Goal: Find specific page/section: Find specific page/section

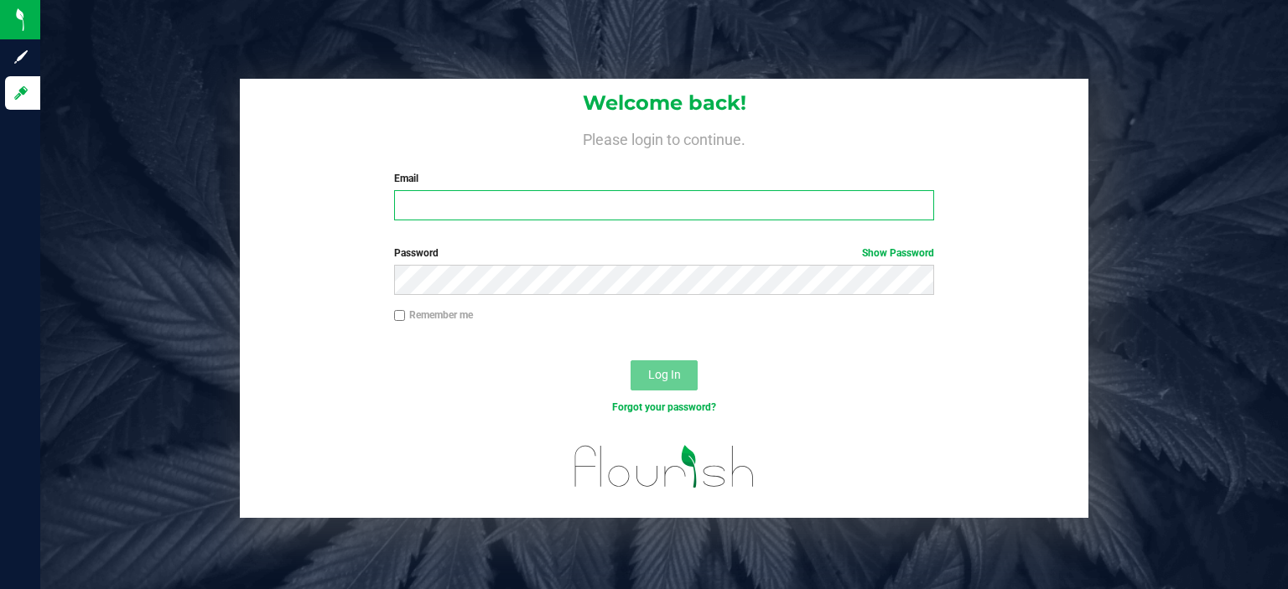
click at [482, 212] on input "Email" at bounding box center [664, 205] width 541 height 30
type input "[EMAIL_ADDRESS][DOMAIN_NAME]"
click at [630, 361] on button "Log In" at bounding box center [663, 376] width 67 height 30
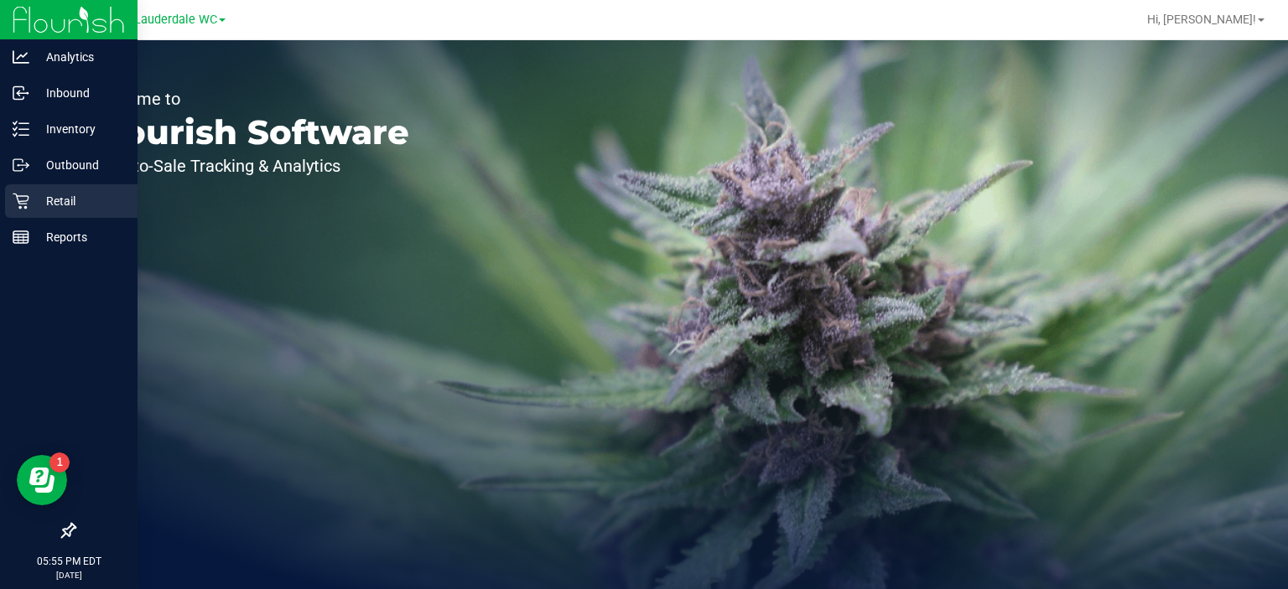
click at [23, 189] on div "Retail" at bounding box center [71, 201] width 132 height 34
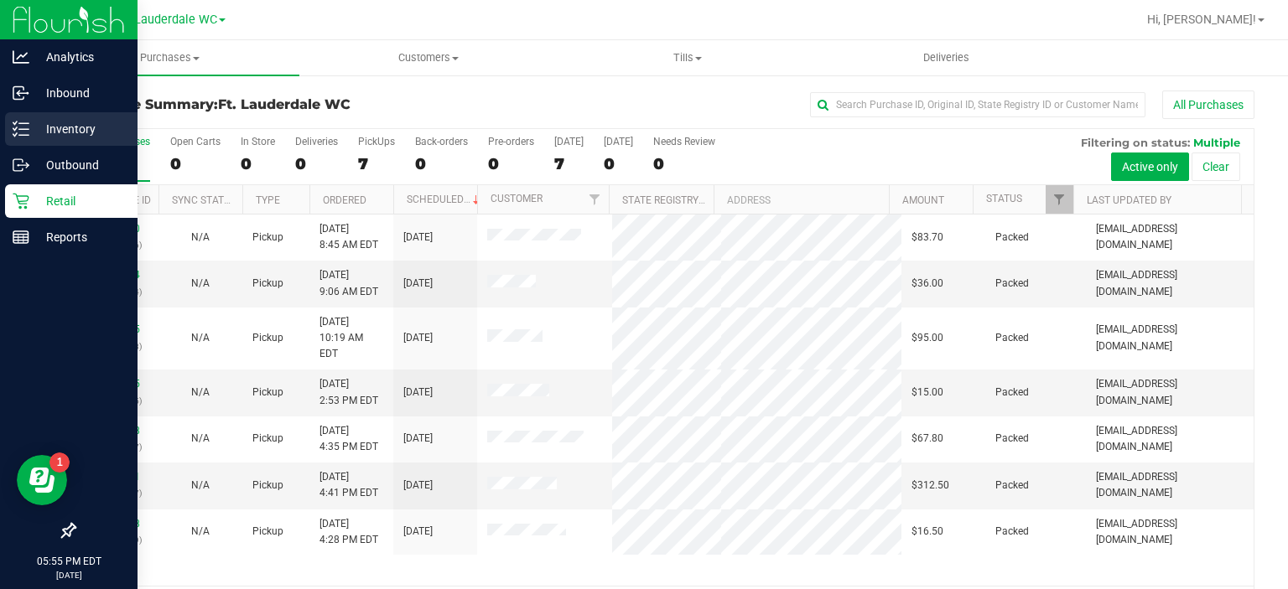
click at [23, 142] on div "Inventory" at bounding box center [71, 129] width 132 height 34
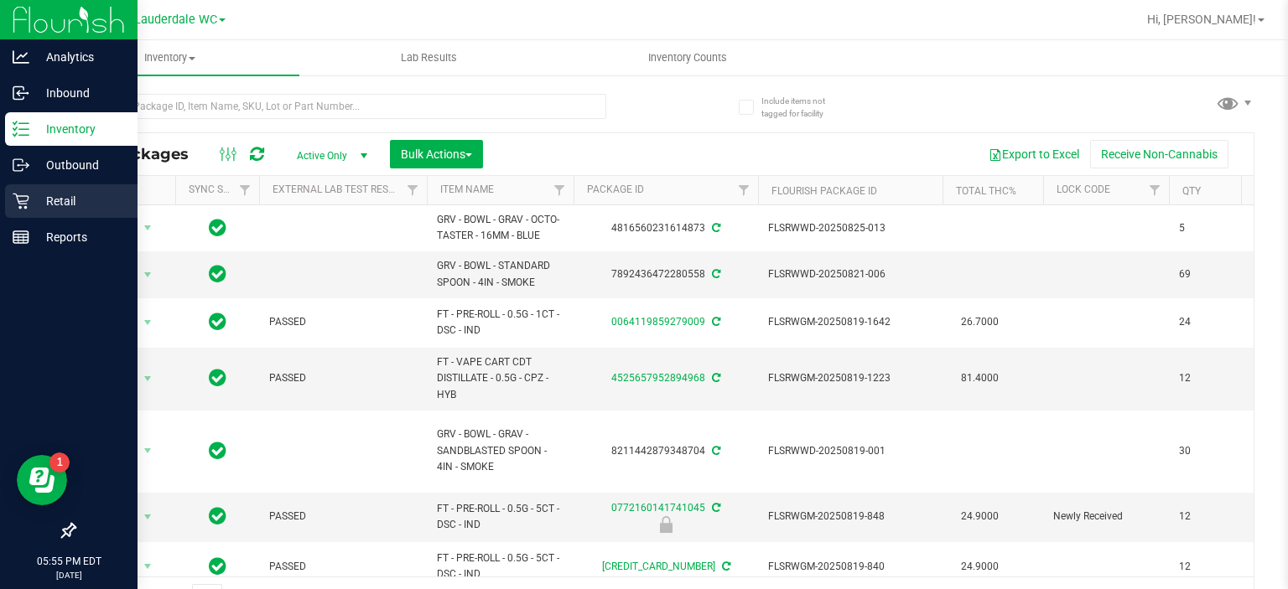
click at [80, 199] on p "Retail" at bounding box center [79, 201] width 101 height 20
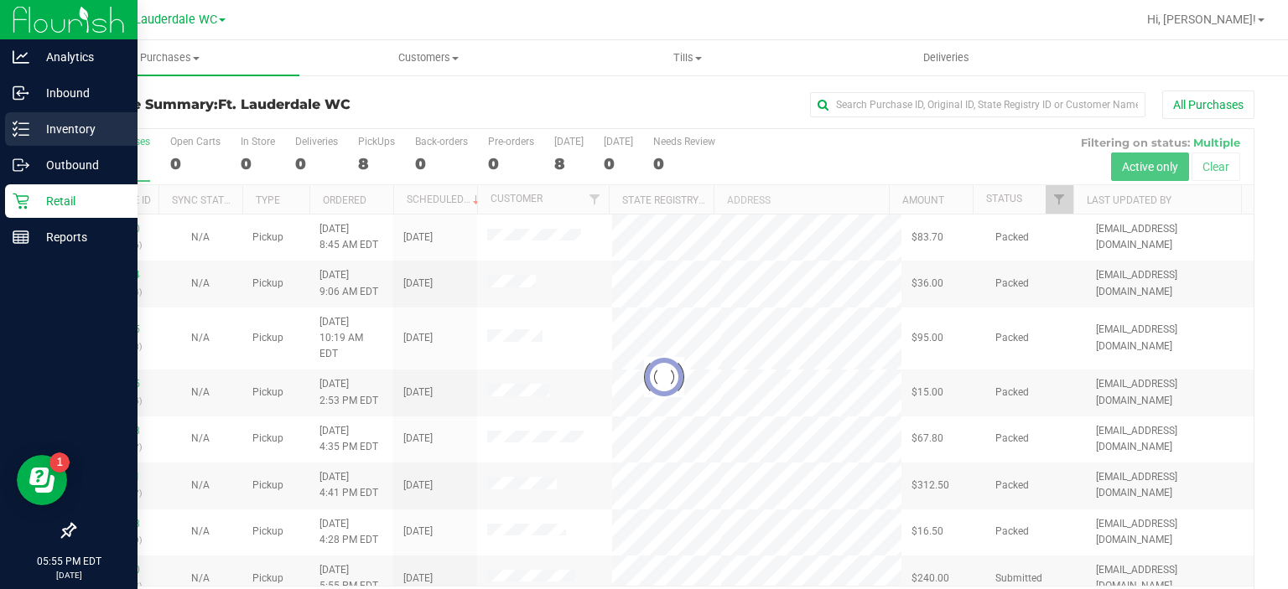
click at [97, 117] on div "Inventory" at bounding box center [71, 129] width 132 height 34
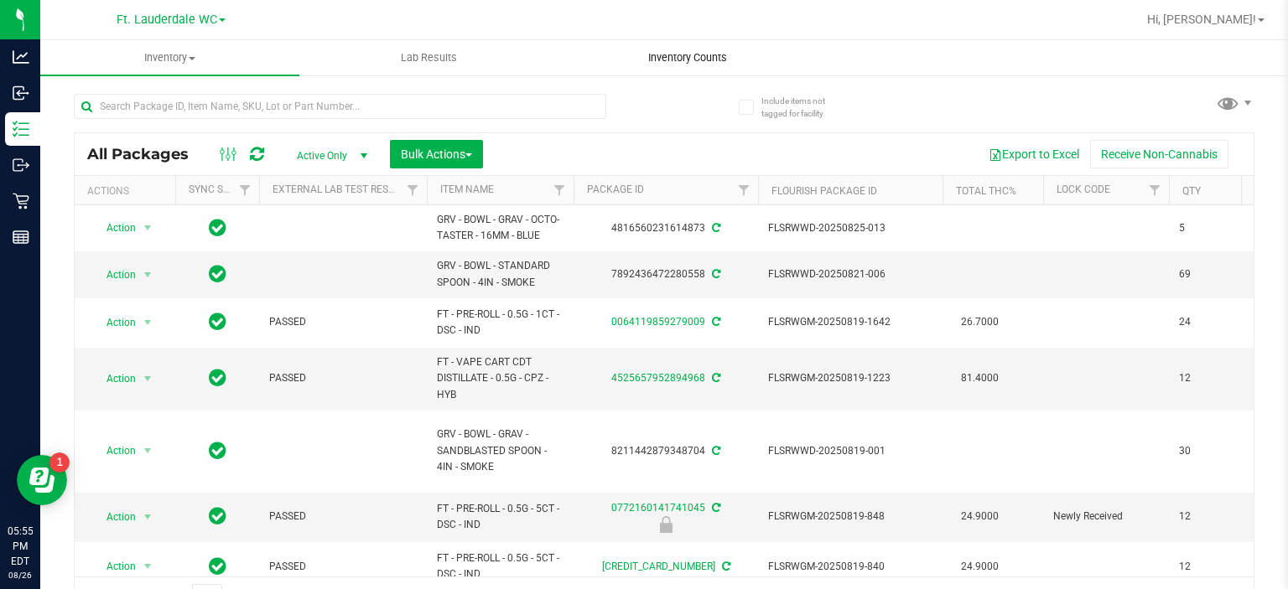
click at [688, 62] on span "Inventory Counts" at bounding box center [687, 57] width 124 height 15
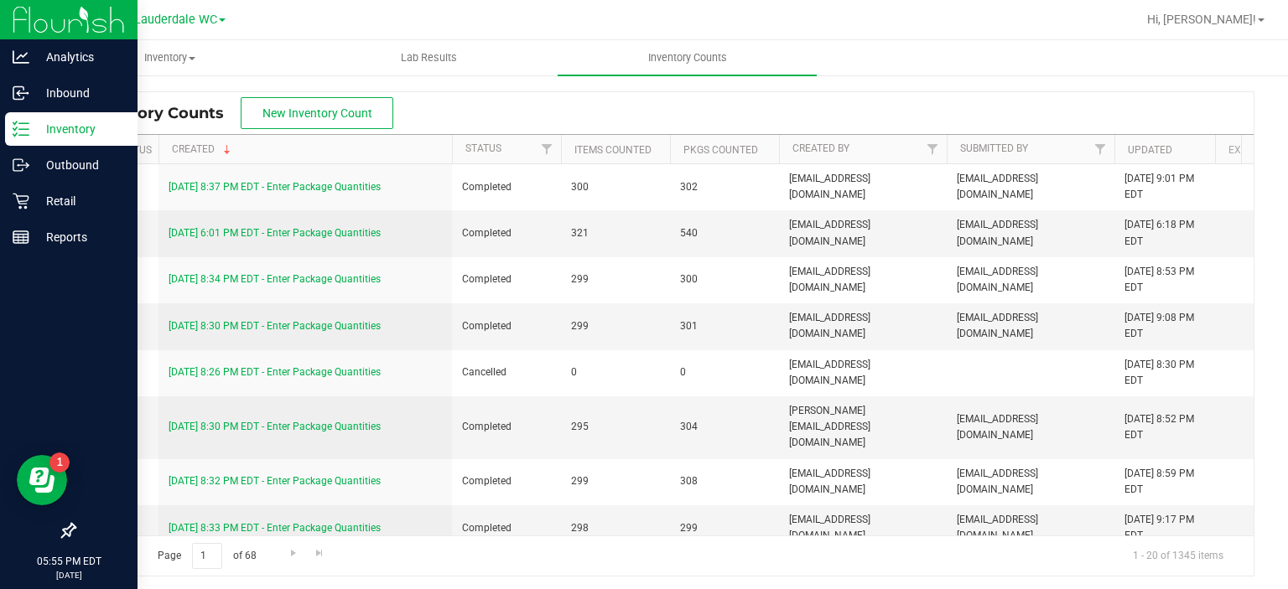
click at [12, 142] on div "Inventory" at bounding box center [71, 129] width 132 height 34
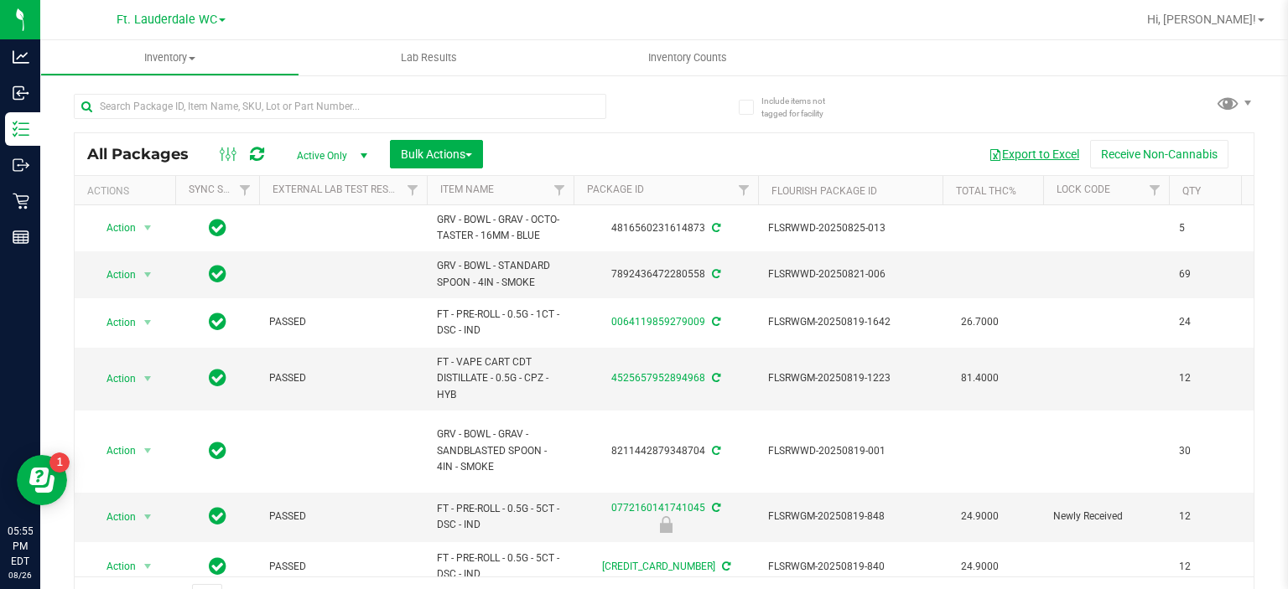
click at [997, 158] on button "Export to Excel" at bounding box center [1034, 154] width 112 height 29
click at [305, 105] on input "text" at bounding box center [340, 106] width 532 height 25
type input "grinder"
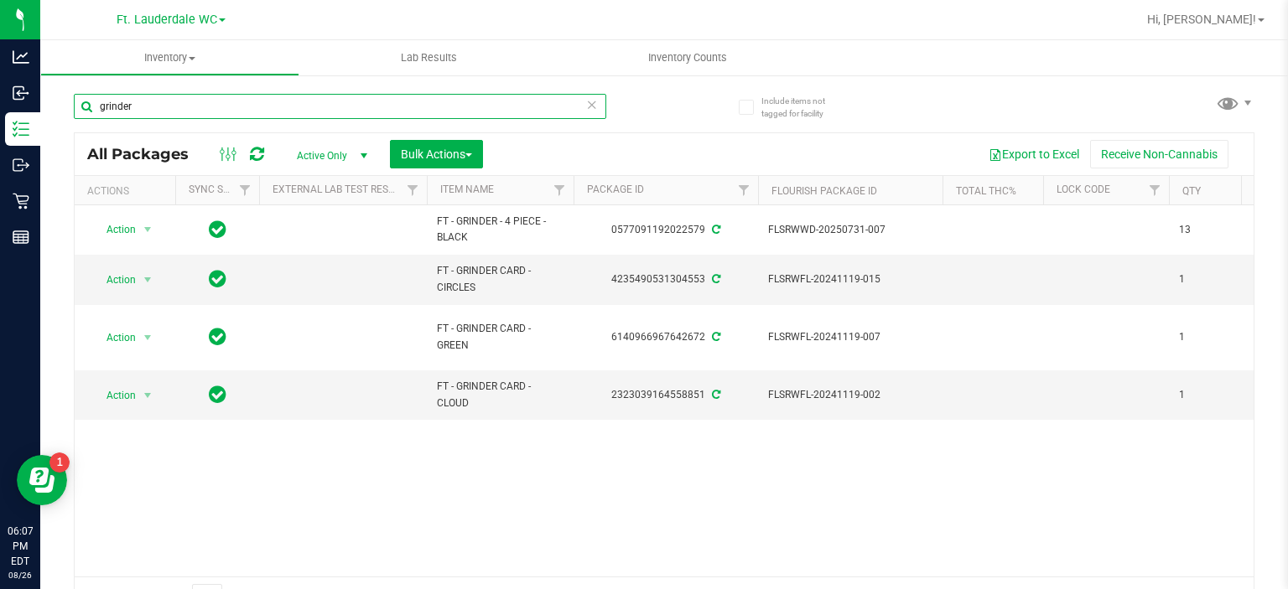
click at [591, 106] on input "grinder" at bounding box center [340, 106] width 532 height 25
click at [588, 106] on icon at bounding box center [592, 104] width 12 height 20
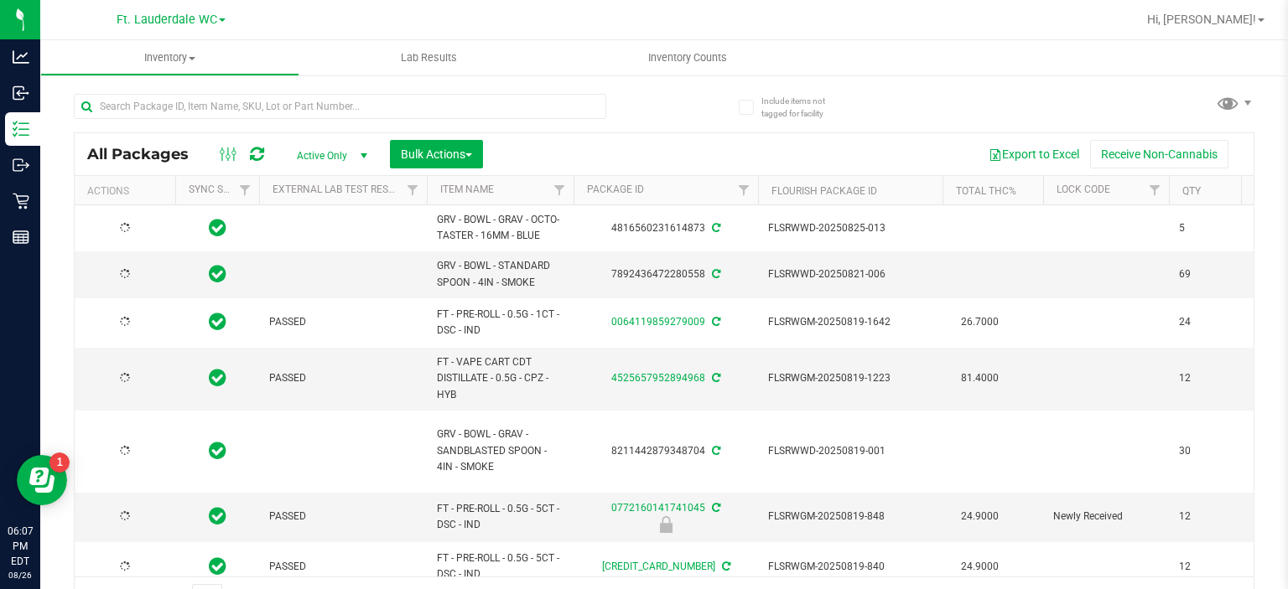
type input "[DATE]"
click at [402, 112] on input "text" at bounding box center [340, 106] width 532 height 25
type input "kief"
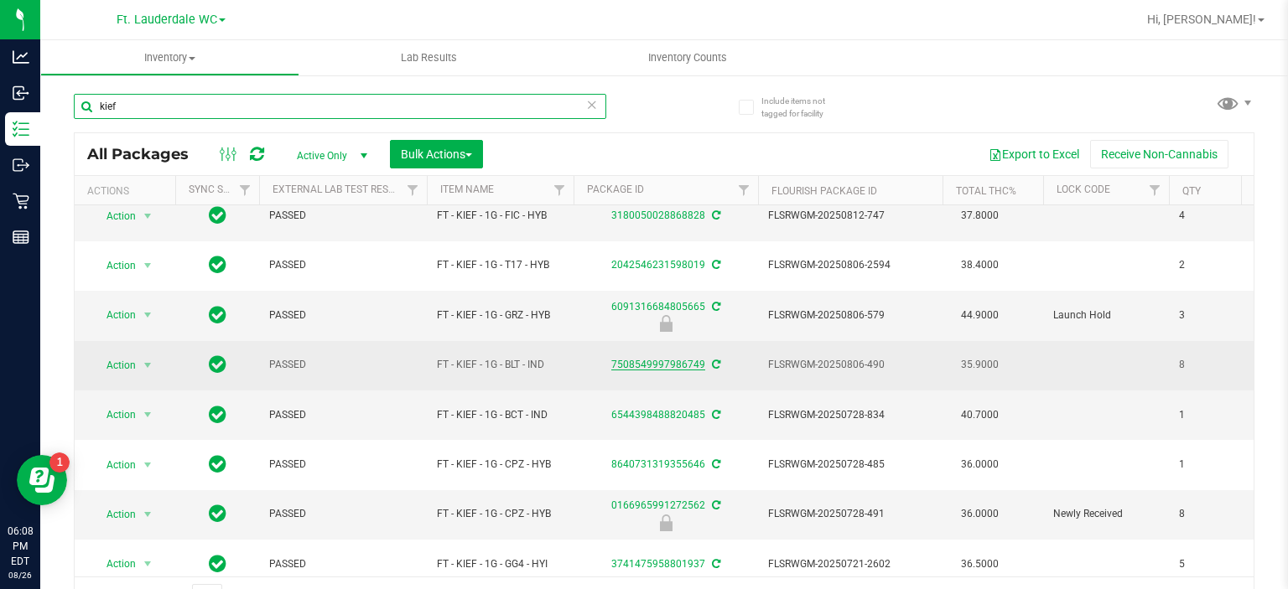
scroll to position [65, 0]
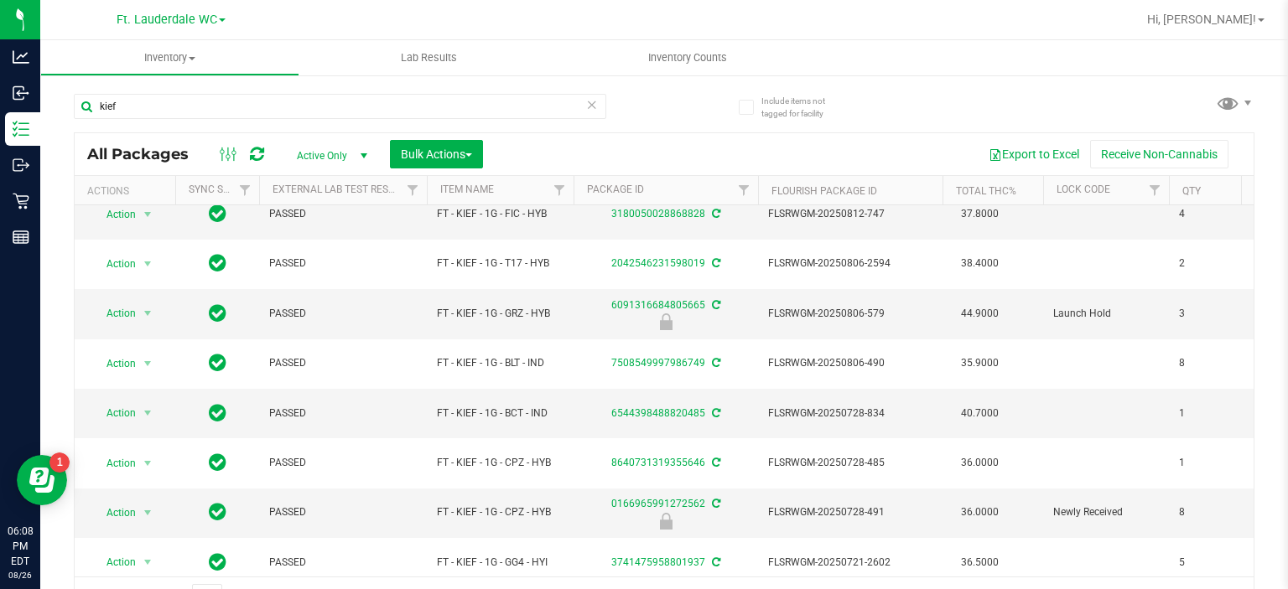
click at [586, 104] on icon at bounding box center [592, 104] width 12 height 20
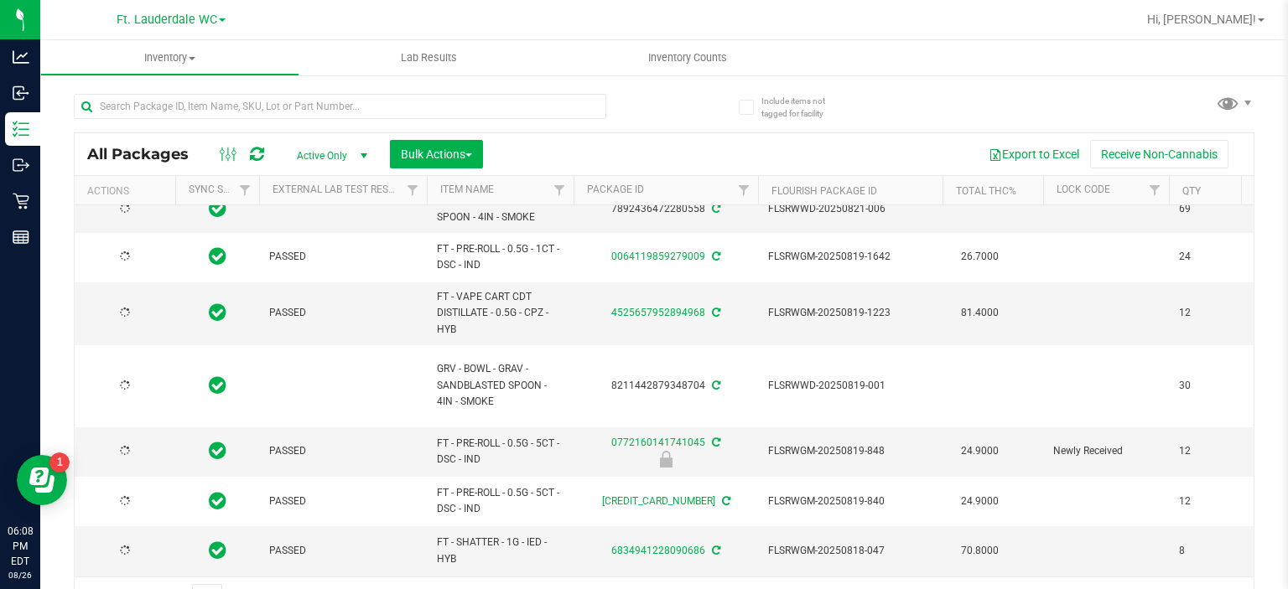
type input "[DATE]"
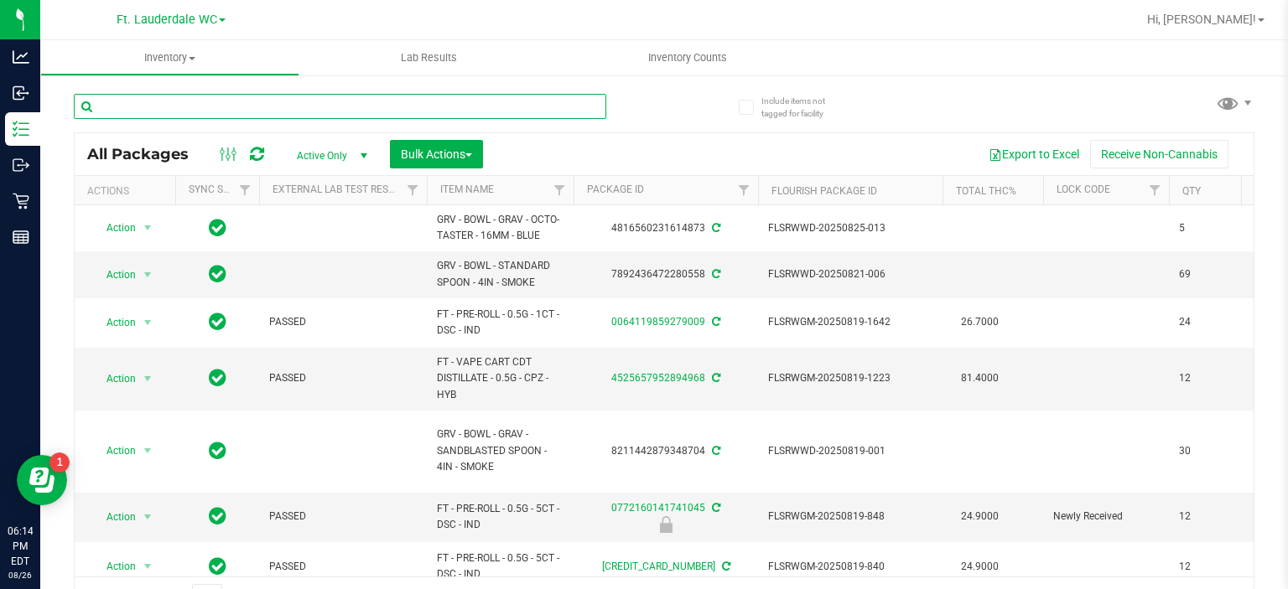
click at [491, 100] on input "text" at bounding box center [340, 106] width 532 height 25
type input "grav"
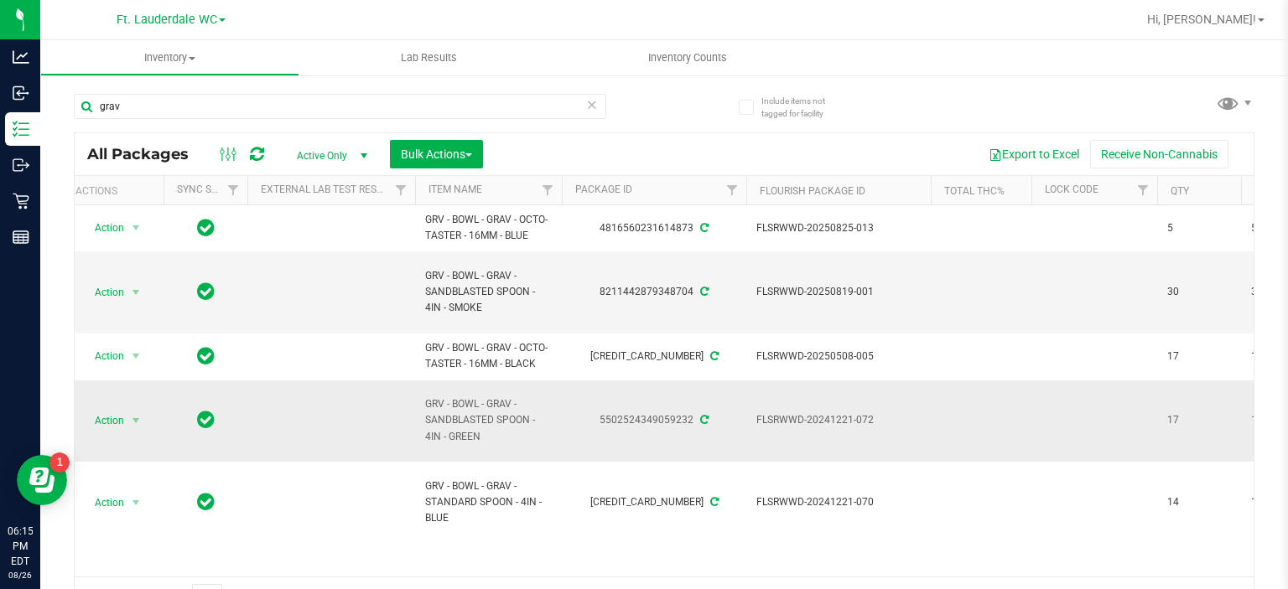
scroll to position [0, 13]
click at [586, 97] on icon at bounding box center [592, 104] width 12 height 20
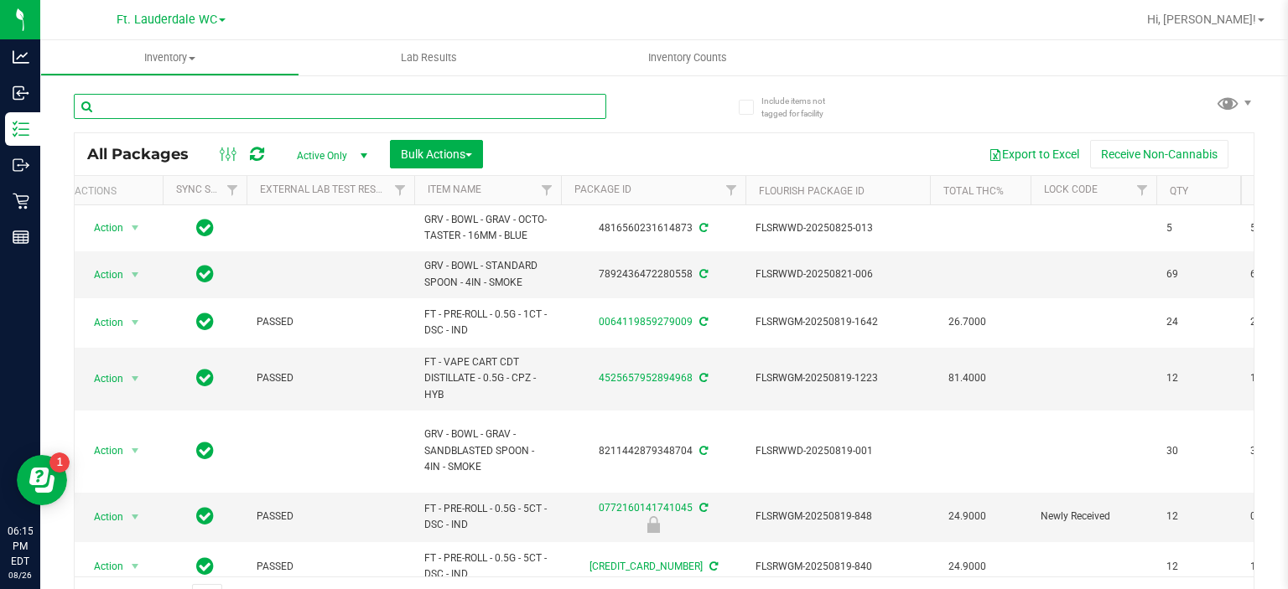
click at [366, 103] on input "text" at bounding box center [340, 106] width 532 height 25
type input "gpen"
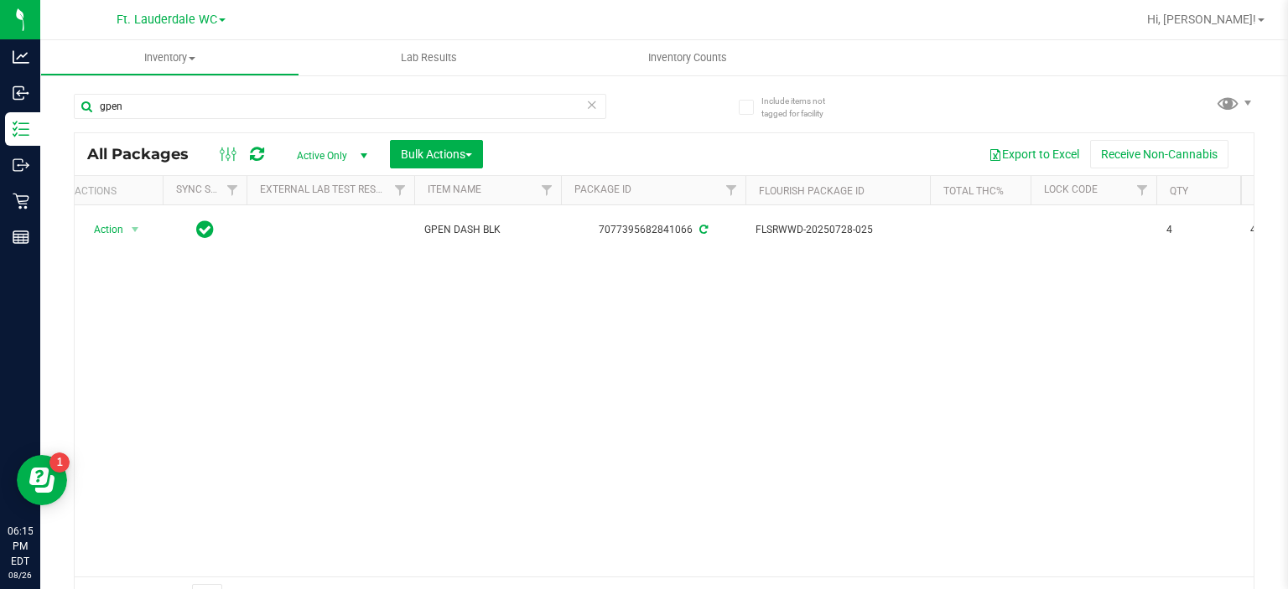
click at [586, 101] on icon at bounding box center [592, 104] width 12 height 20
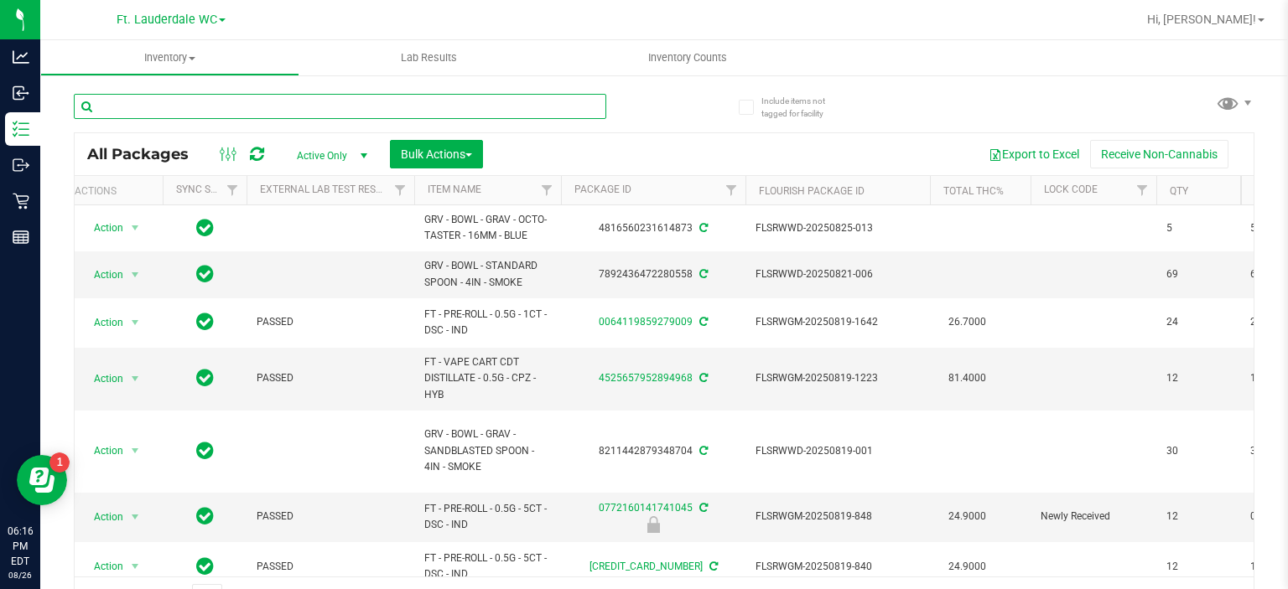
click at [387, 103] on input "text" at bounding box center [340, 106] width 532 height 25
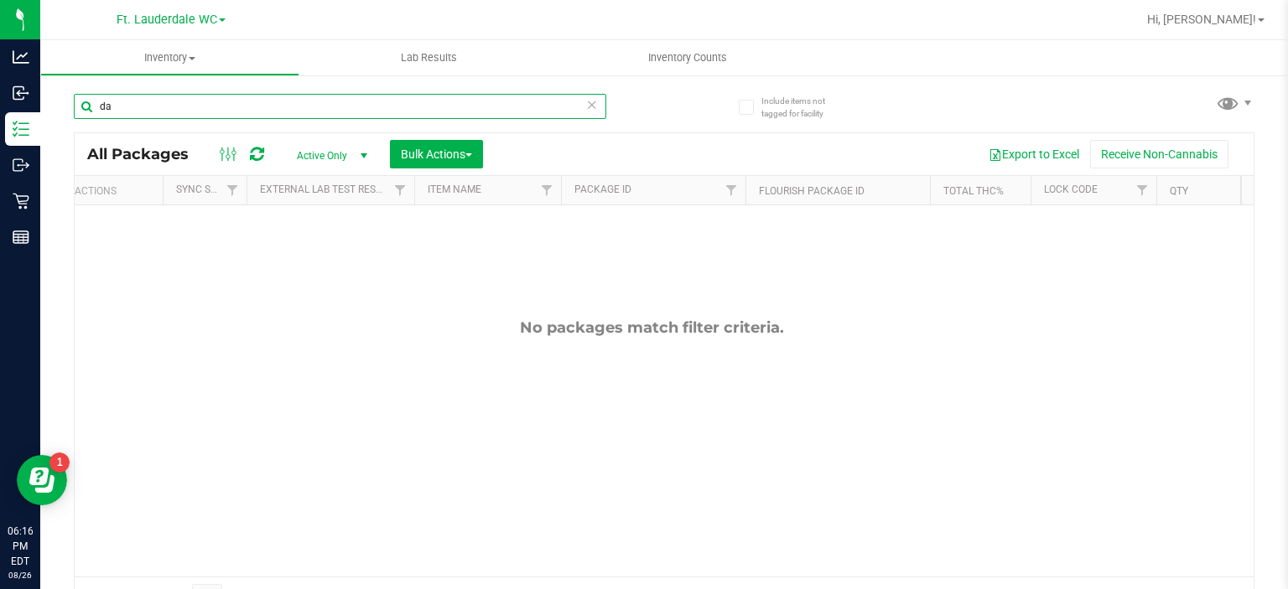
type input "d"
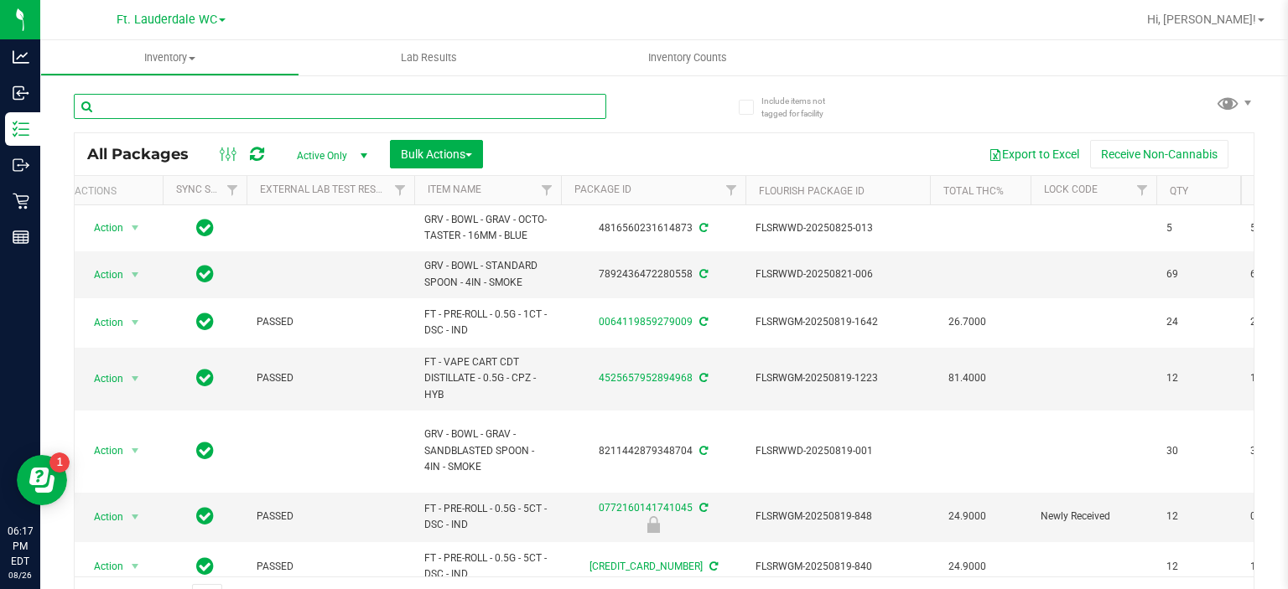
click at [380, 112] on input "text" at bounding box center [340, 106] width 532 height 25
type input "raw"
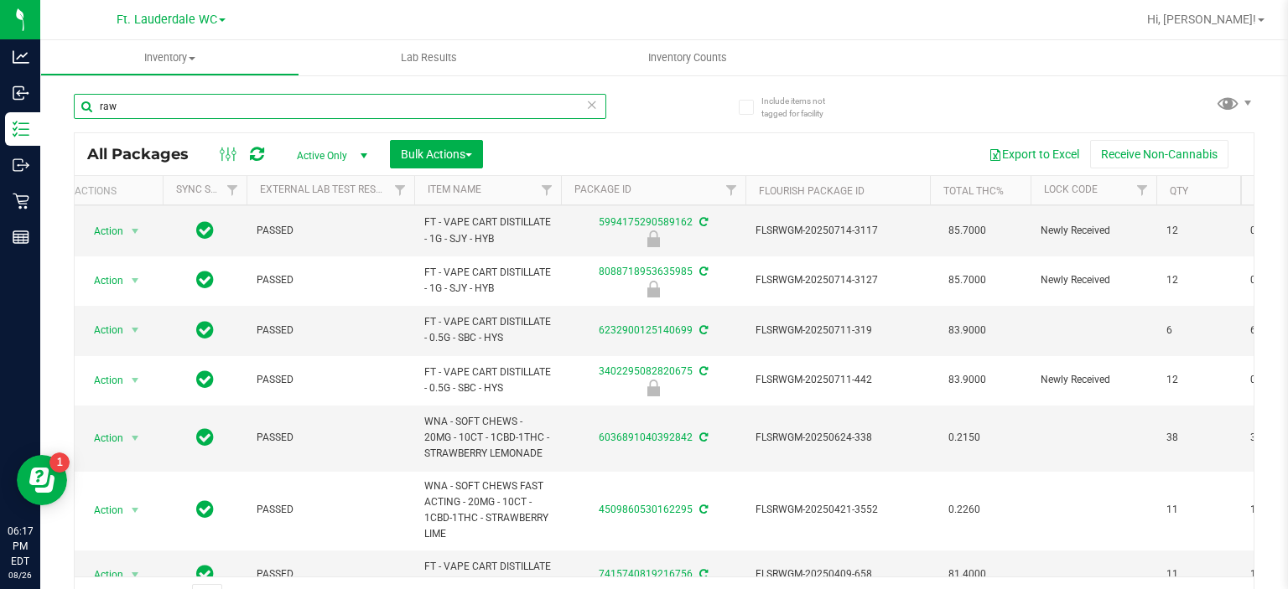
scroll to position [425, 13]
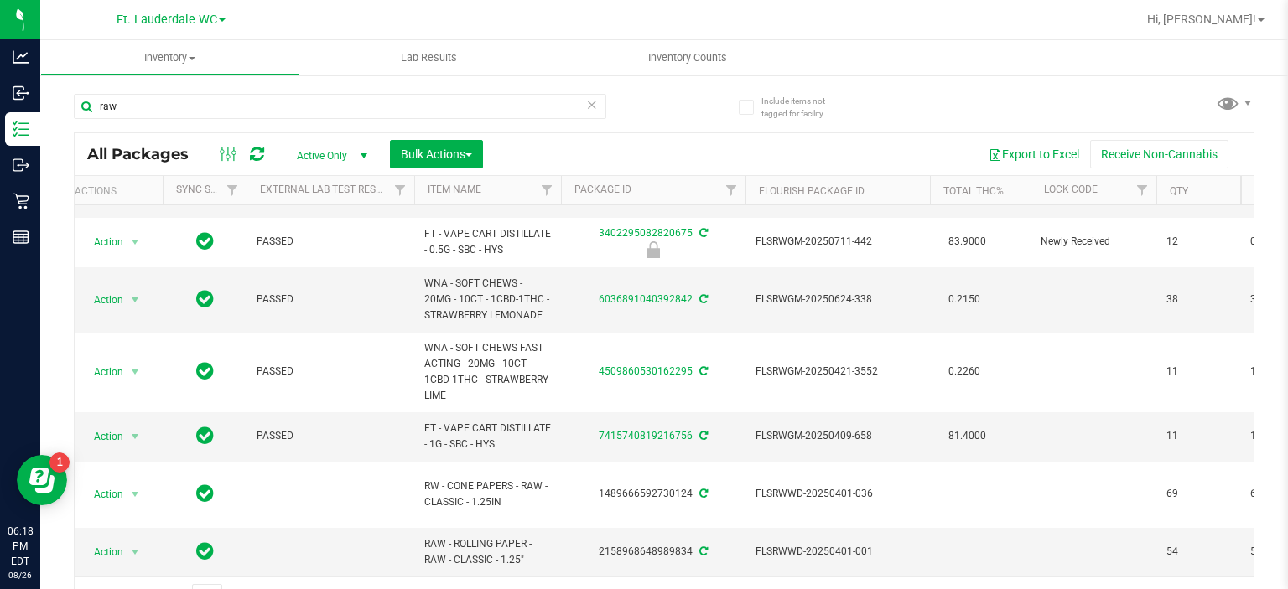
click at [588, 100] on icon at bounding box center [592, 104] width 12 height 20
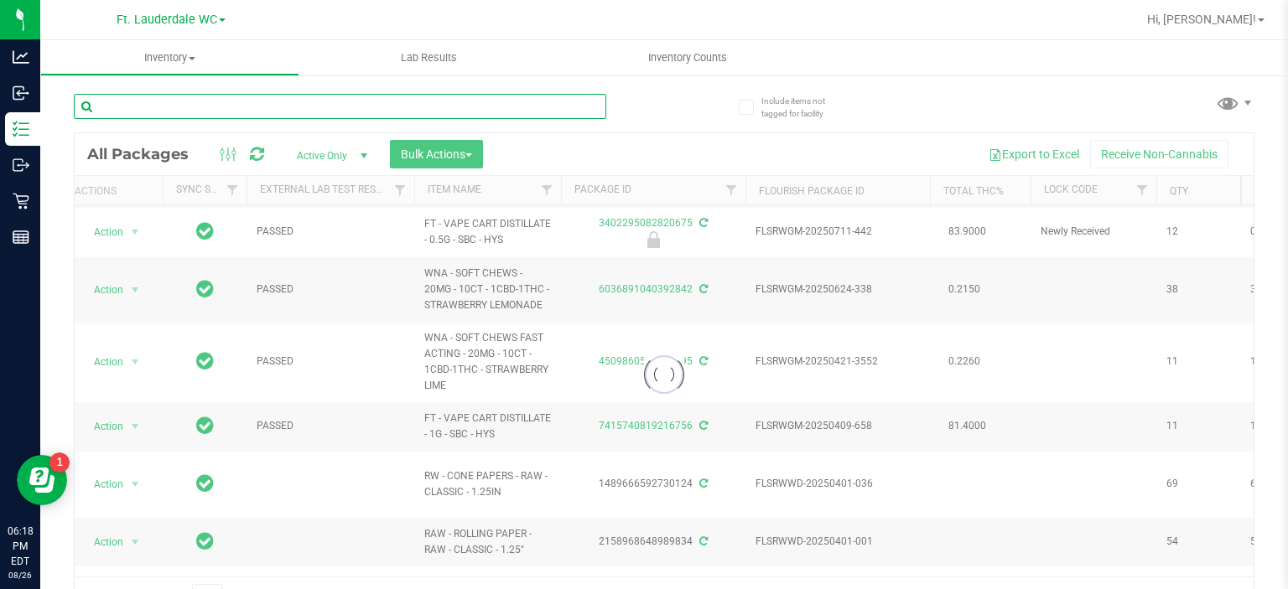
click at [403, 103] on input "text" at bounding box center [340, 106] width 532 height 25
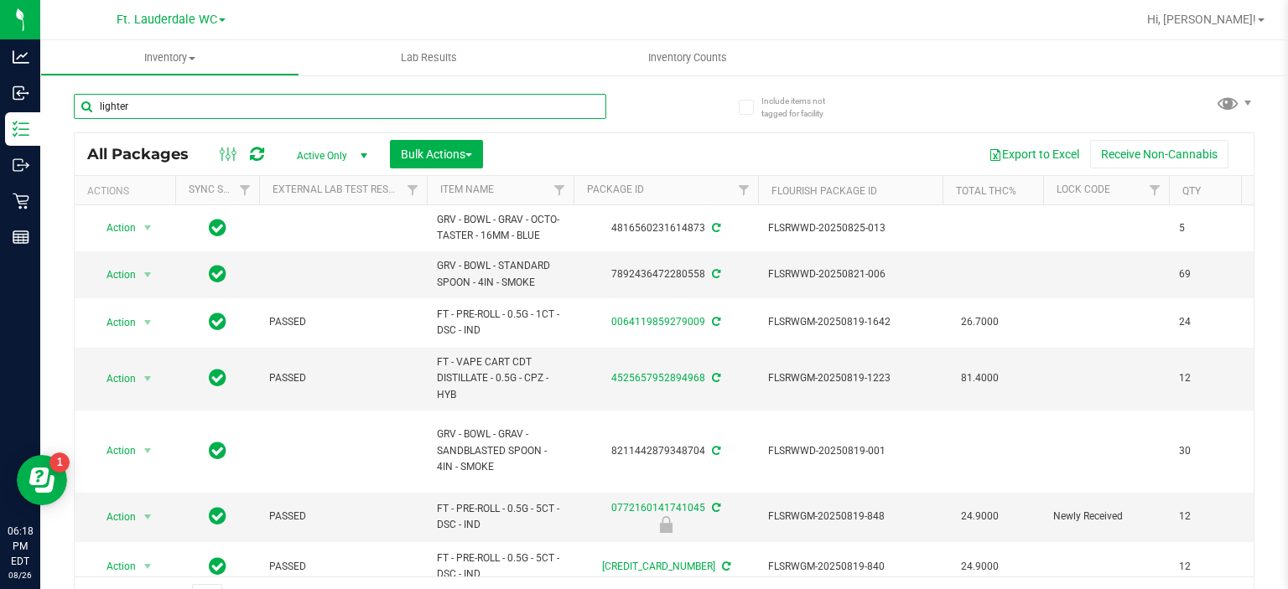
type input "lighter"
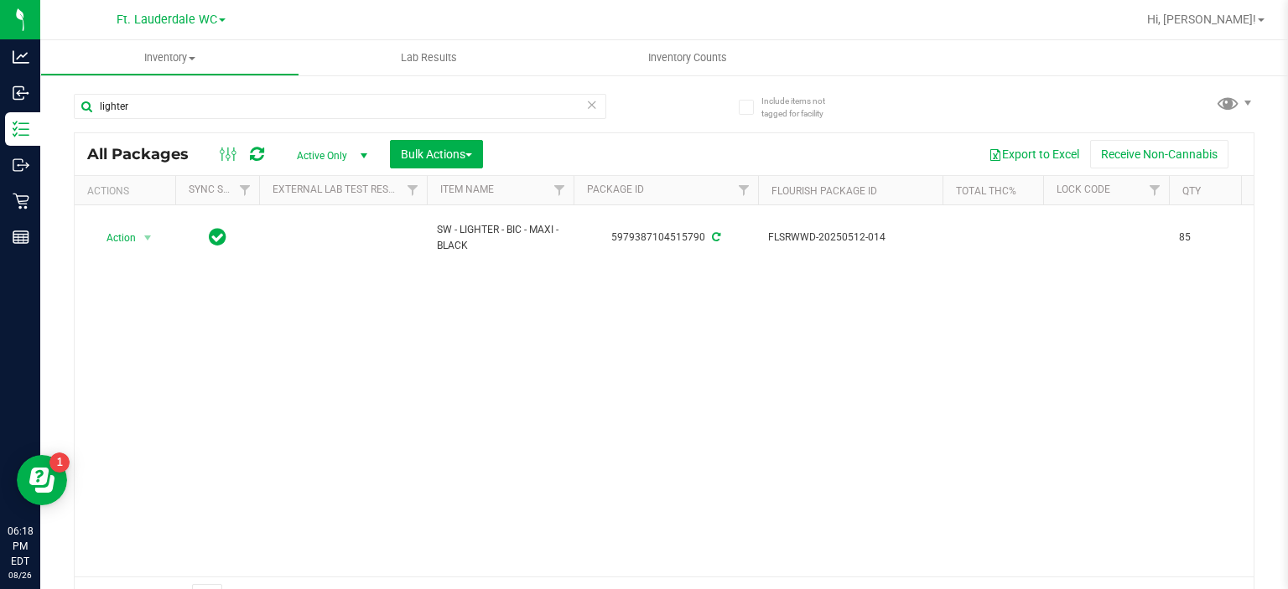
click at [586, 105] on icon at bounding box center [592, 104] width 12 height 20
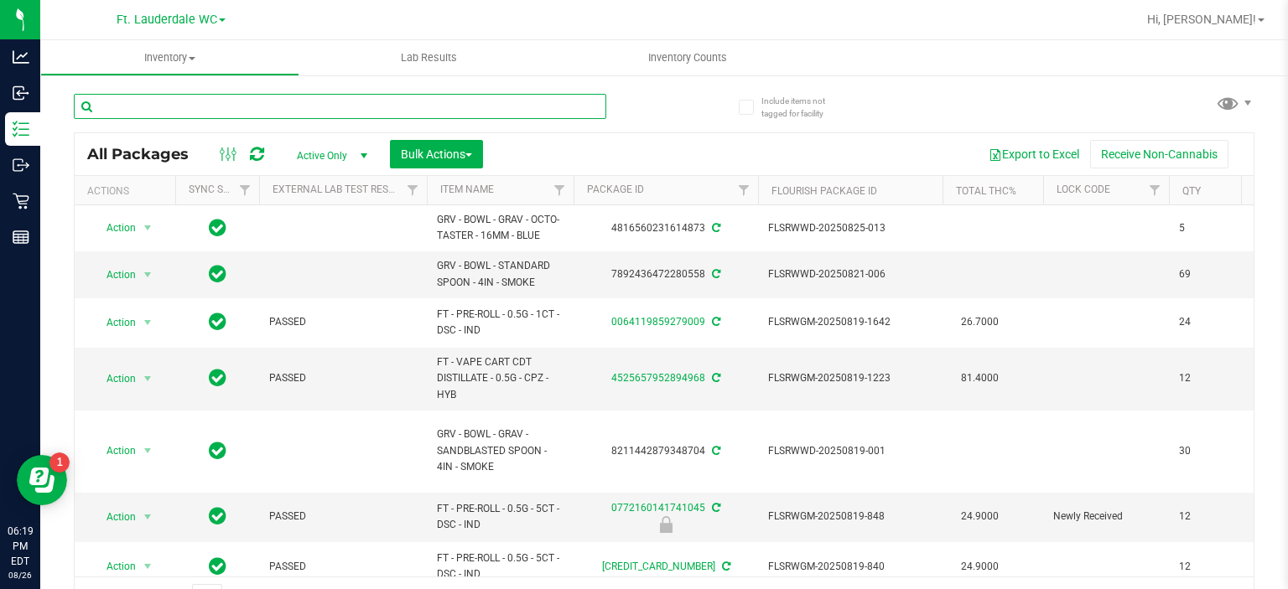
click at [374, 107] on input "text" at bounding box center [340, 106] width 532 height 25
type input "vbs"
